Goal: Check status: Check status

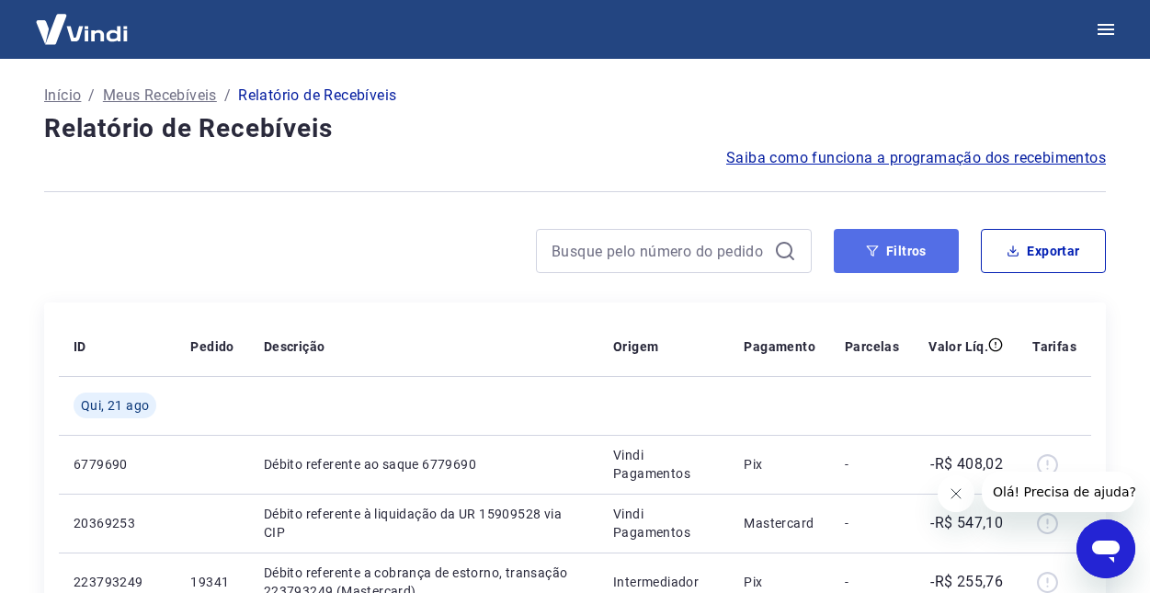
click at [891, 261] on button "Filtros" at bounding box center [896, 251] width 125 height 44
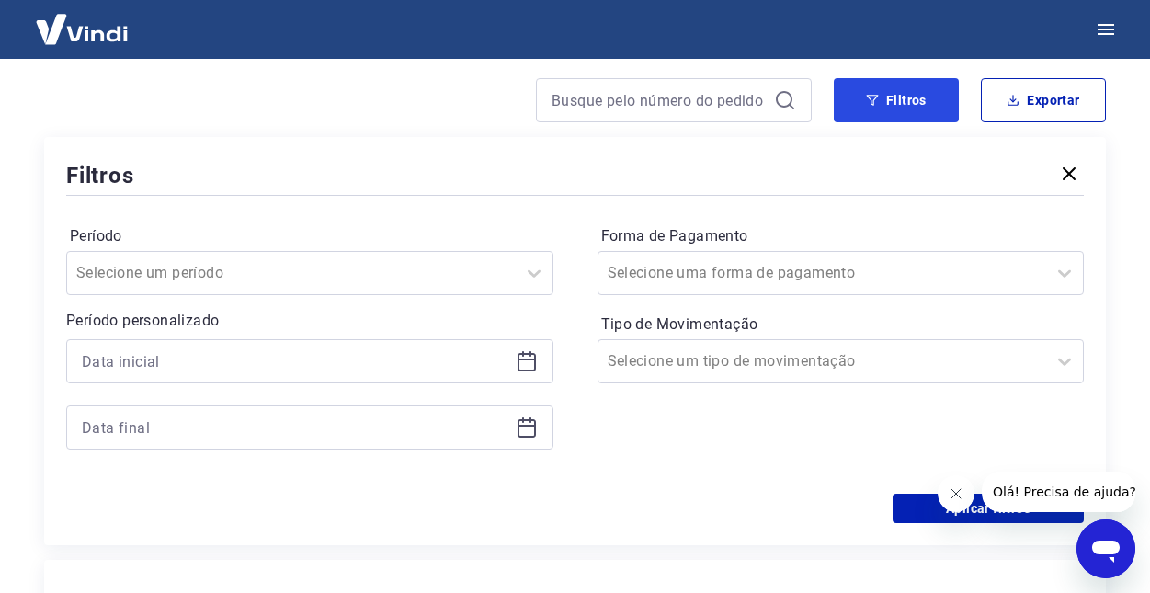
scroll to position [152, 0]
click at [527, 276] on icon at bounding box center [534, 272] width 22 height 22
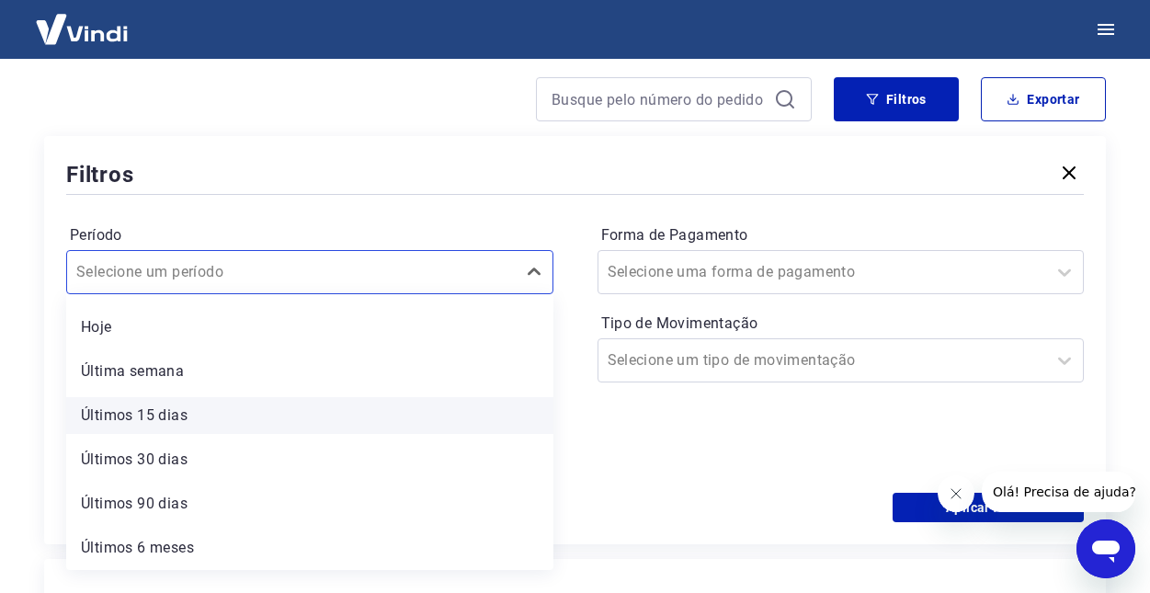
scroll to position [0, 0]
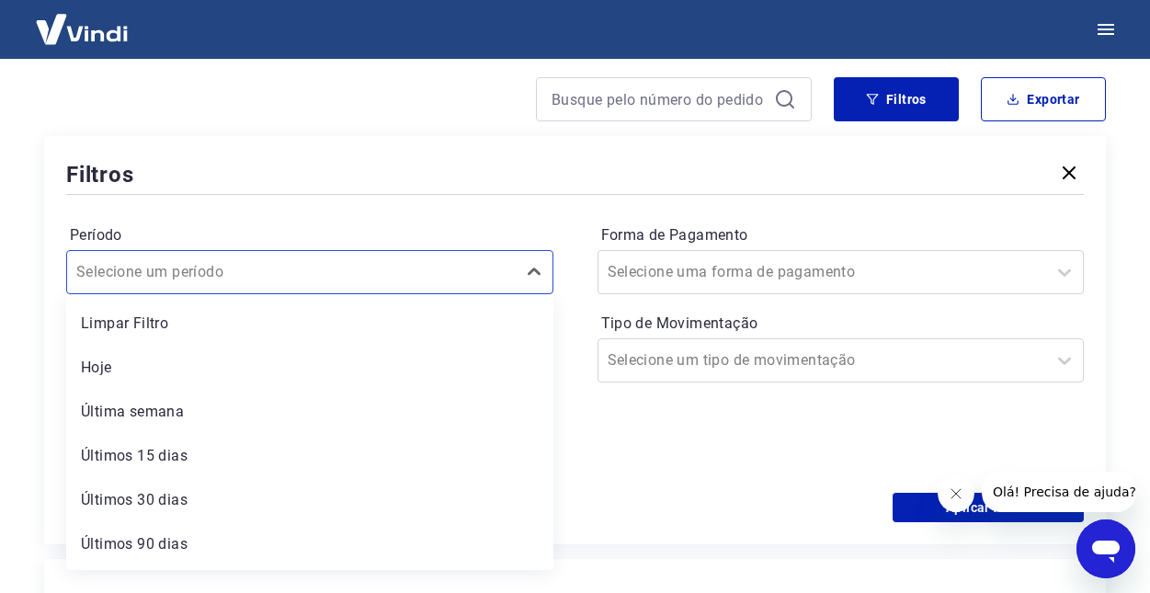
click at [230, 215] on div "Período option Limpar Filtro focused, 1 of 7. 7 results available. Use Up and D…" at bounding box center [574, 346] width 1017 height 294
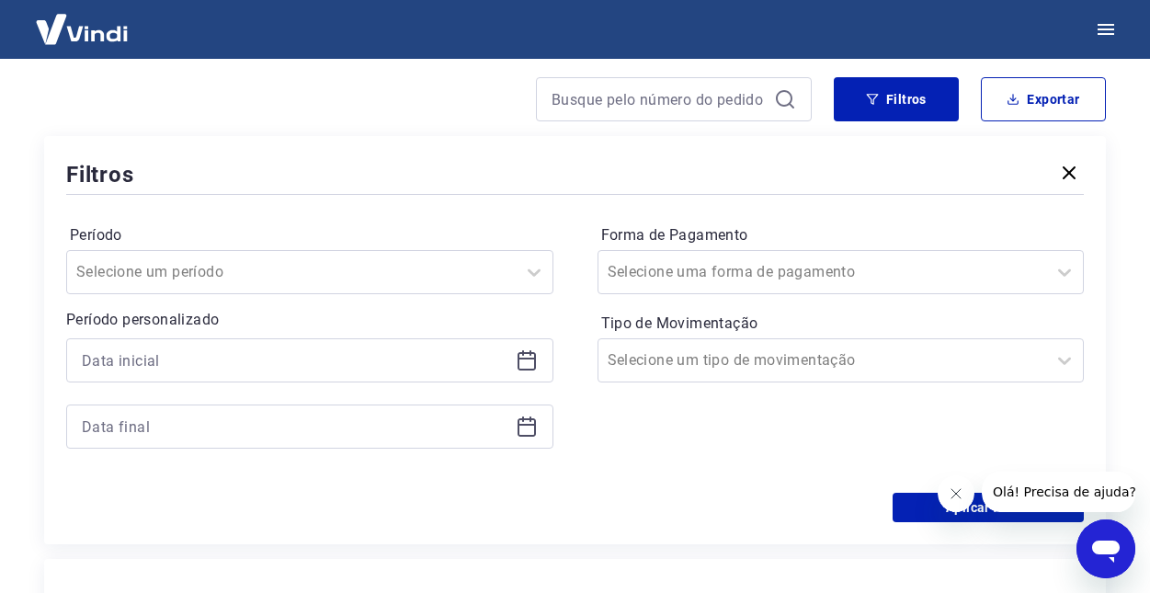
click at [520, 362] on icon at bounding box center [527, 360] width 22 height 22
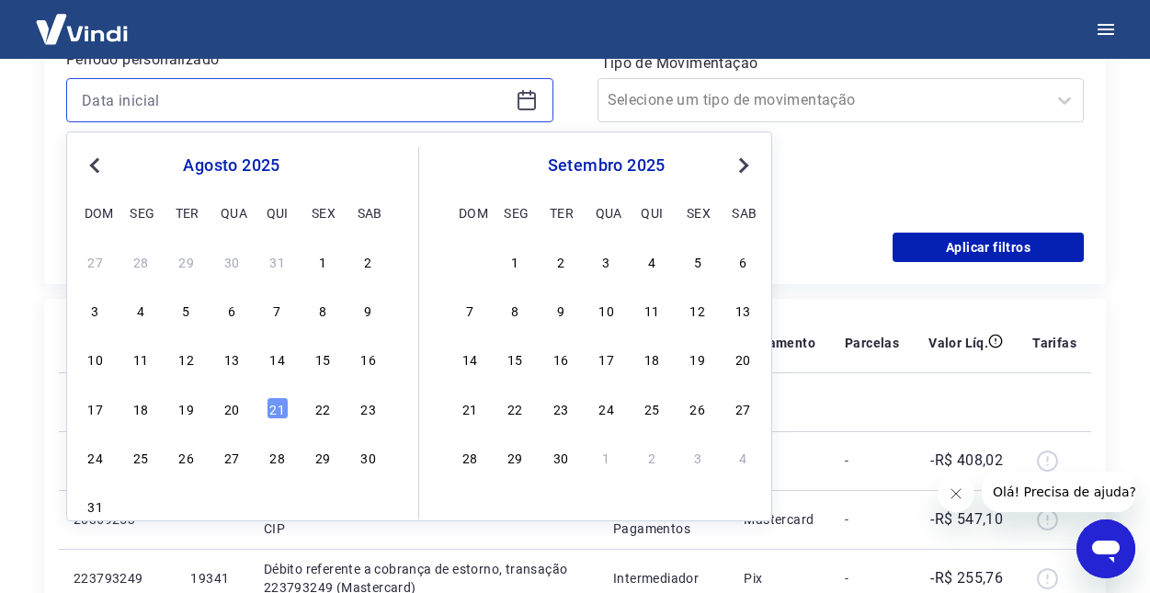
scroll to position [414, 0]
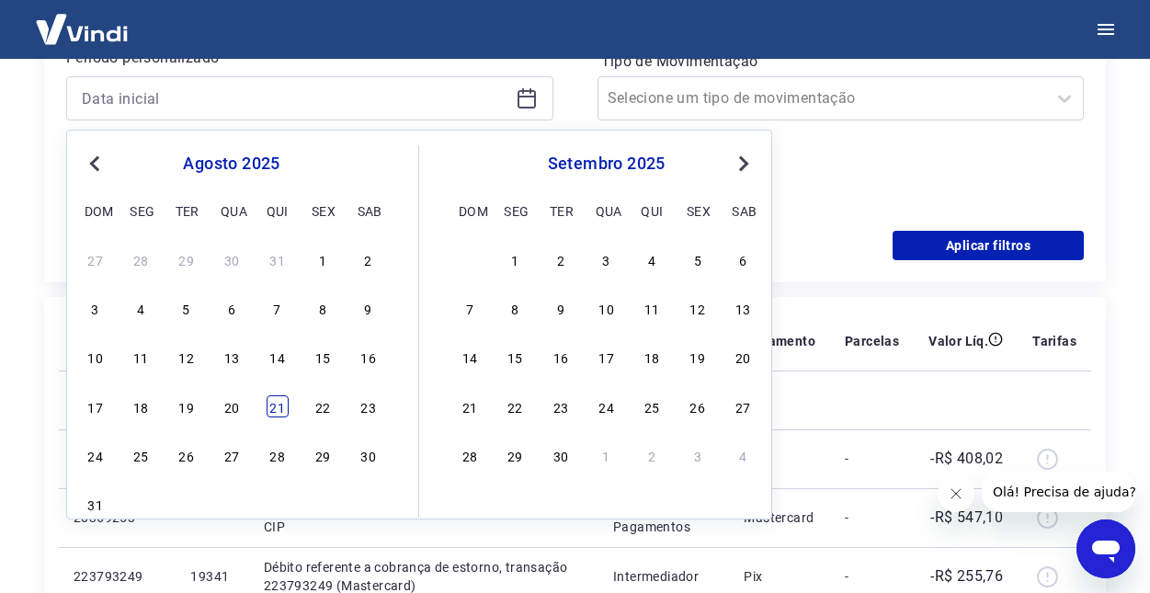
click at [279, 414] on div "21" at bounding box center [278, 406] width 22 height 22
type input "21/08/2025"
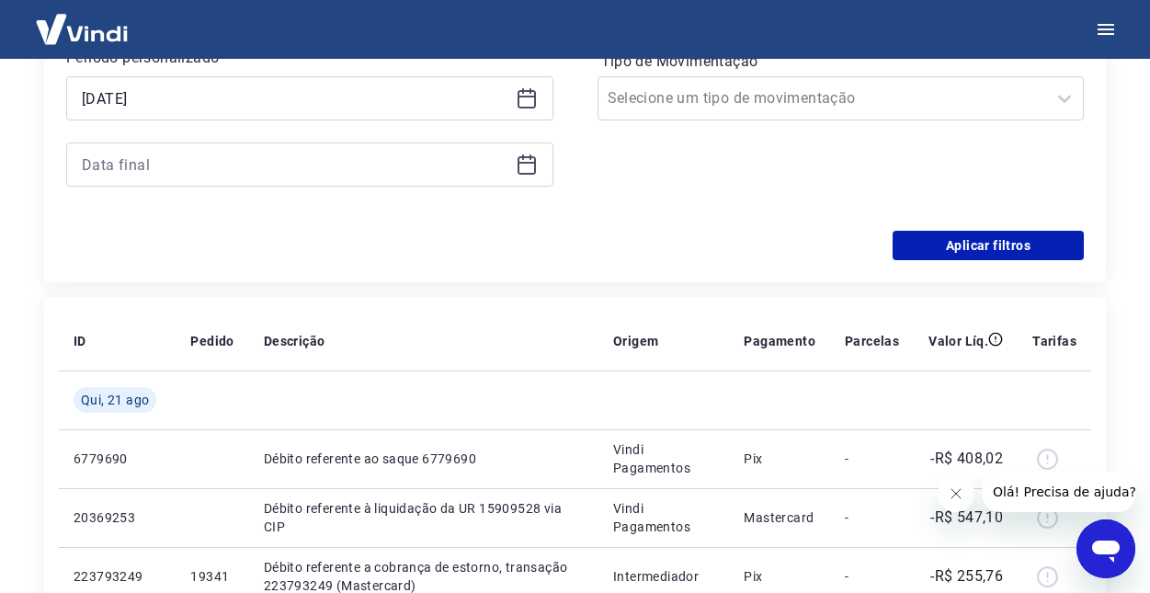
click at [526, 165] on icon at bounding box center [527, 164] width 22 height 22
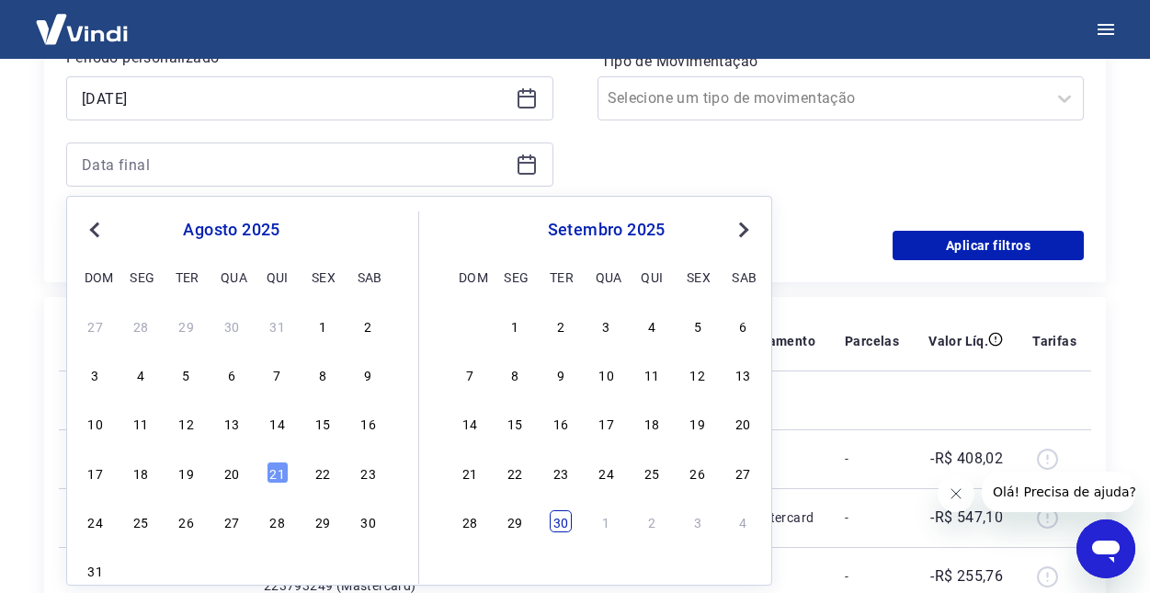
click at [562, 521] on div "30" at bounding box center [561, 521] width 22 height 22
type input "30/09/2025"
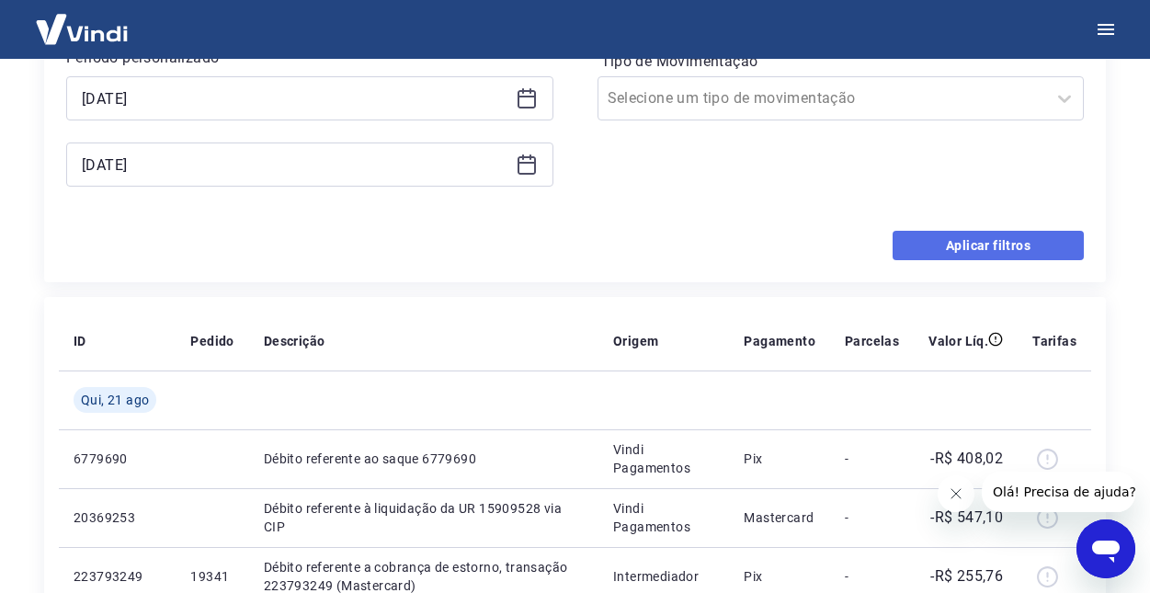
click at [948, 232] on button "Aplicar filtros" at bounding box center [987, 245] width 191 height 29
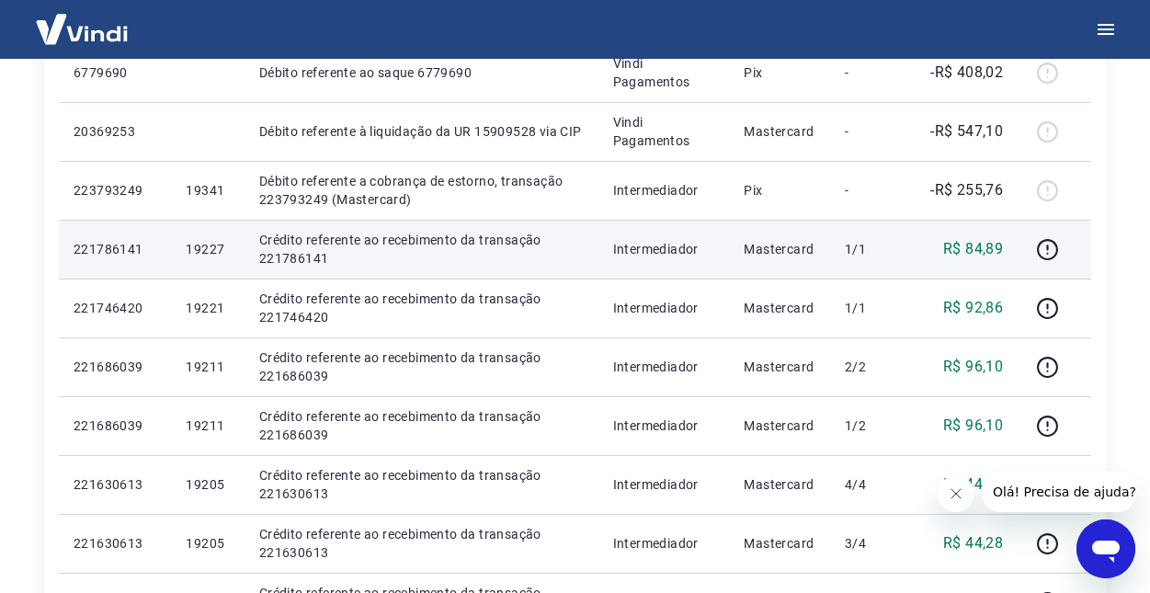
scroll to position [391, 0]
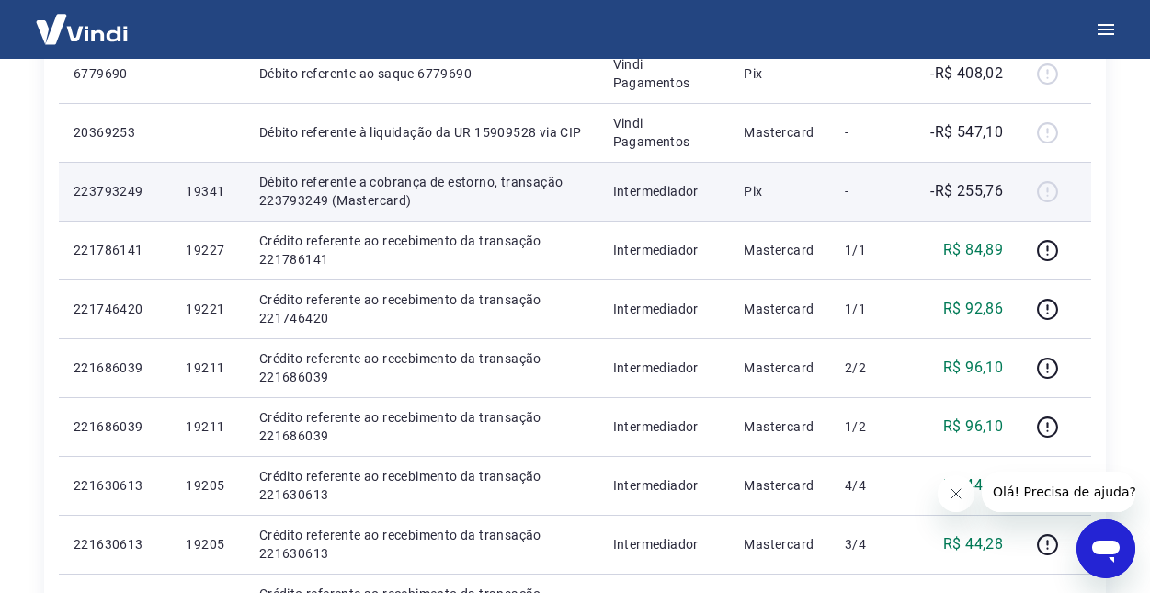
click at [745, 193] on td "Pix" at bounding box center [779, 191] width 101 height 59
click at [569, 193] on p "Débito referente a cobrança de estorno, transação 223793249 (Mastercard)" at bounding box center [421, 191] width 324 height 37
click at [263, 194] on p "Débito referente a cobrança de estorno, transação 223793249 (Mastercard)" at bounding box center [421, 191] width 324 height 37
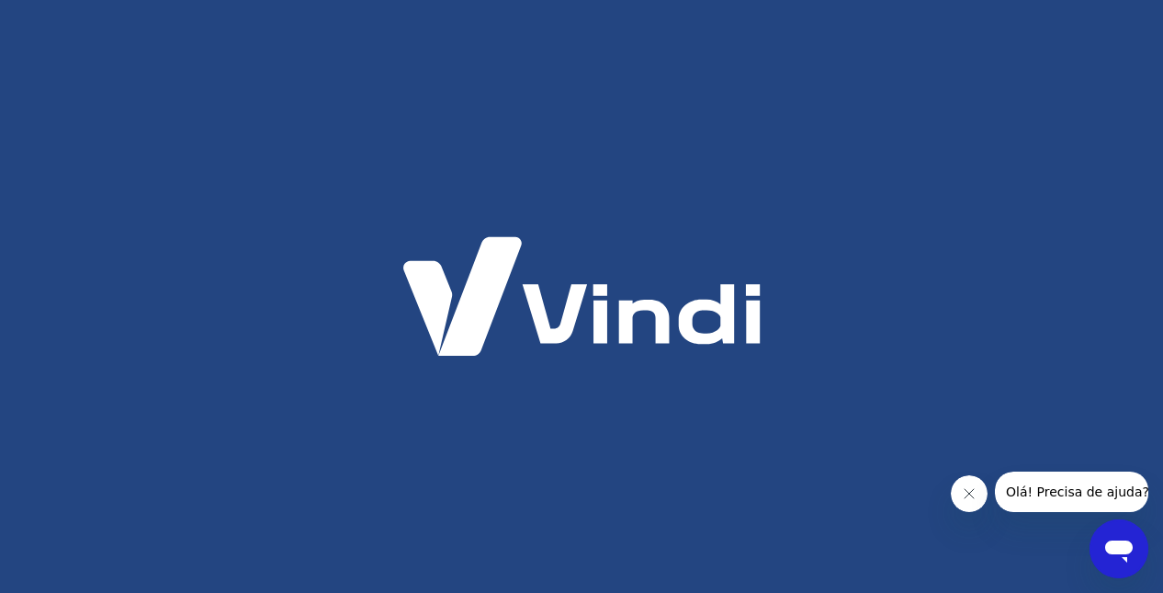
click at [964, 491] on icon "Fechar mensagem da empresa" at bounding box center [969, 493] width 15 height 15
